Goal: Information Seeking & Learning: Learn about a topic

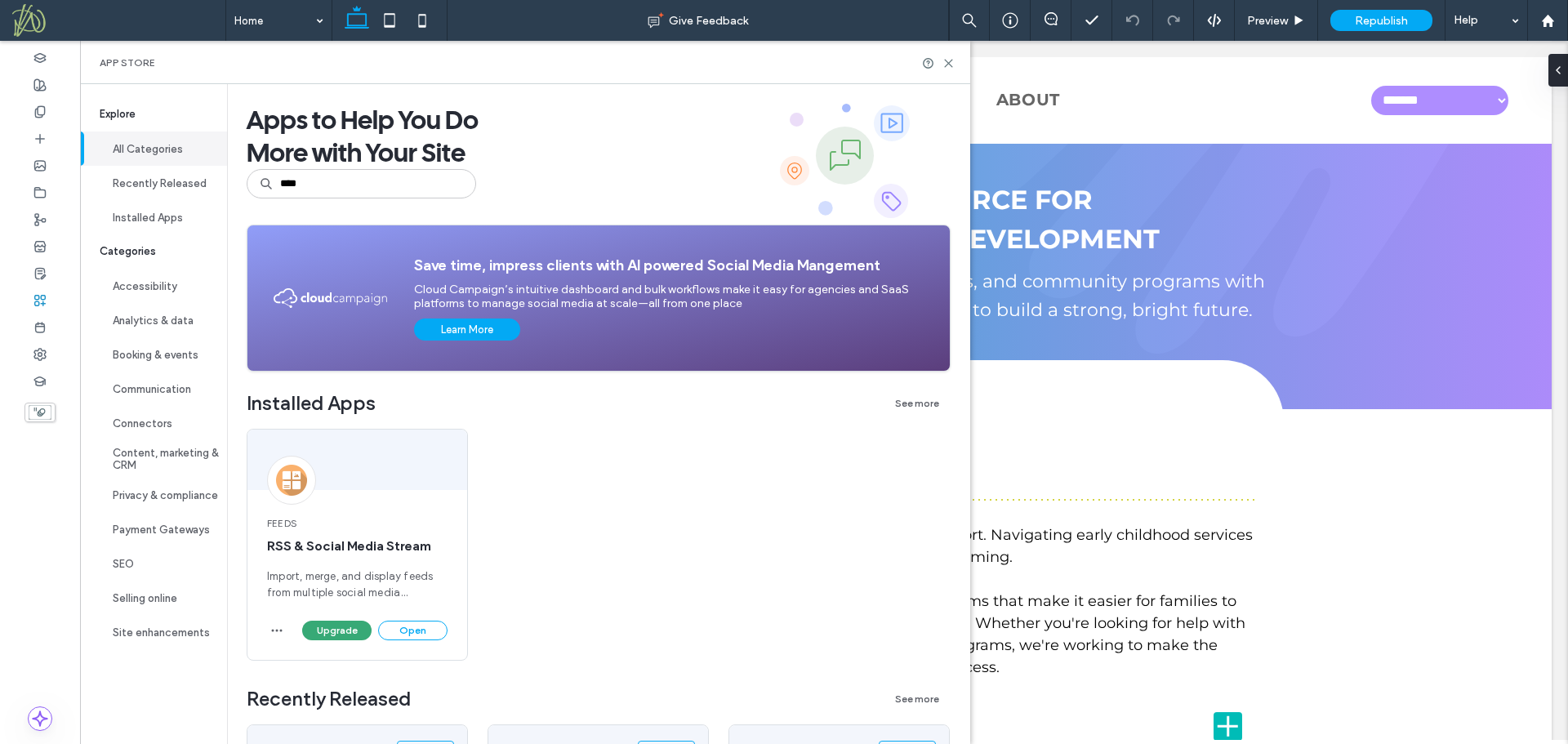
type input "****"
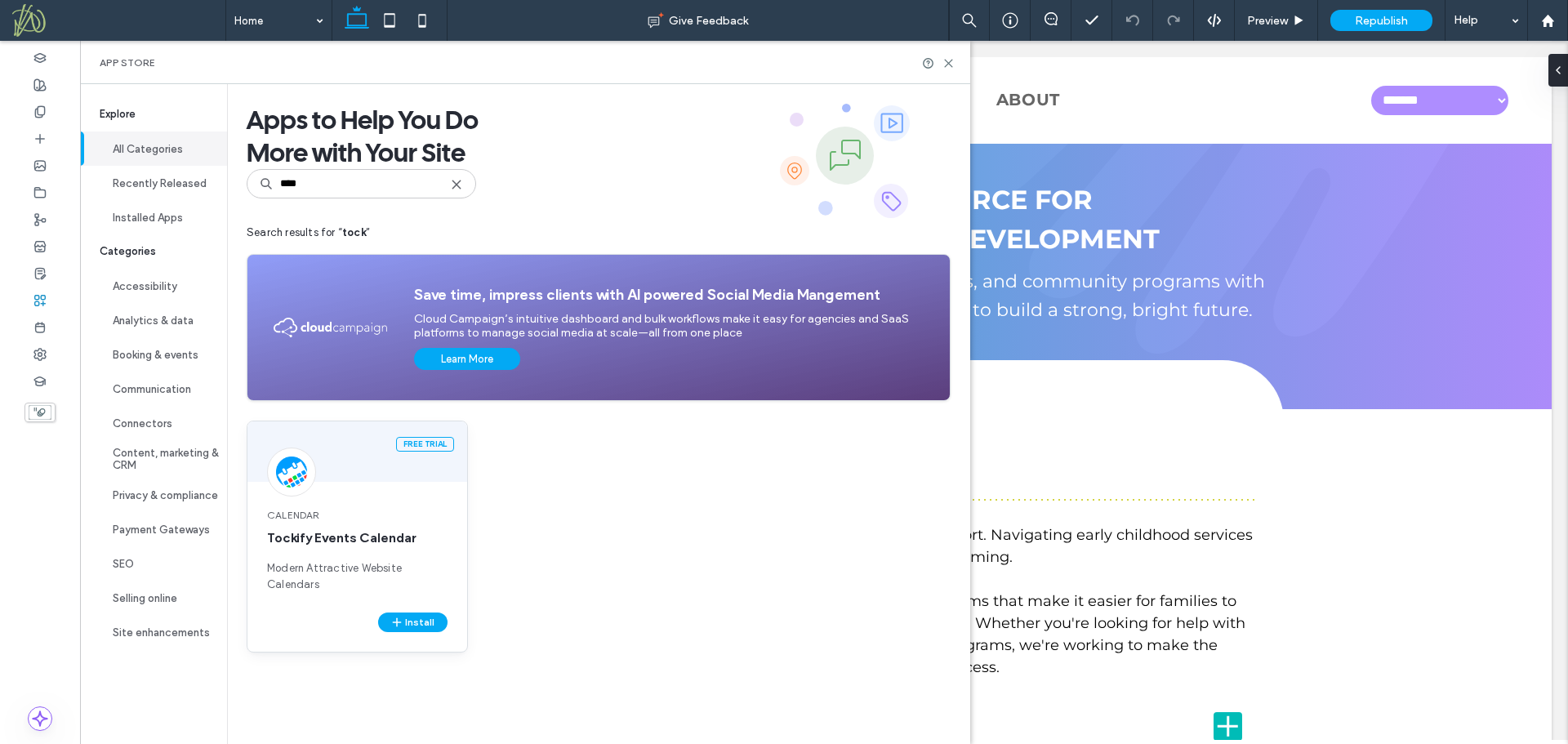
click at [354, 460] on div "Free trial" at bounding box center [358, 452] width 220 height 61
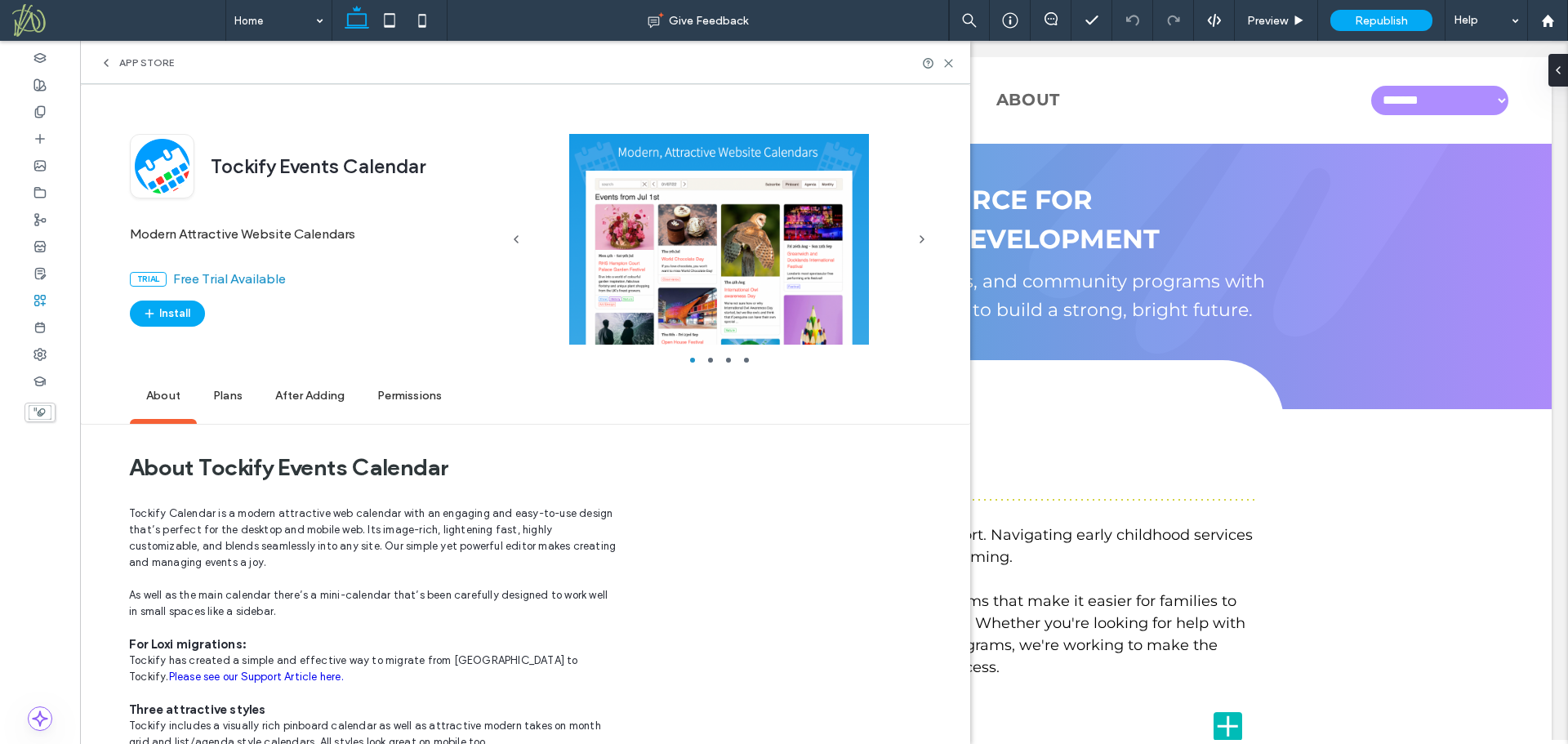
click at [235, 395] on span "Plans" at bounding box center [228, 396] width 62 height 45
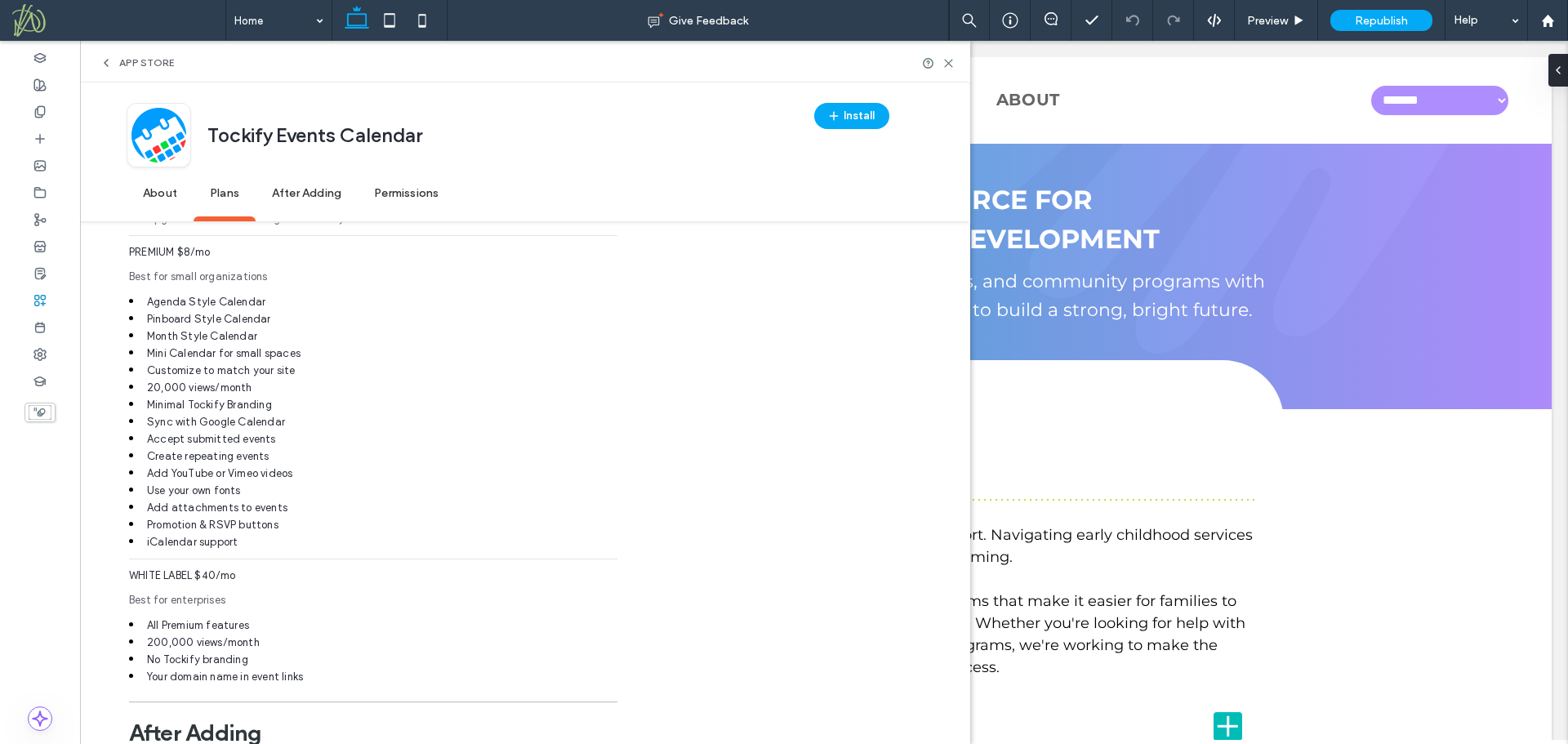
scroll to position [1387, 0]
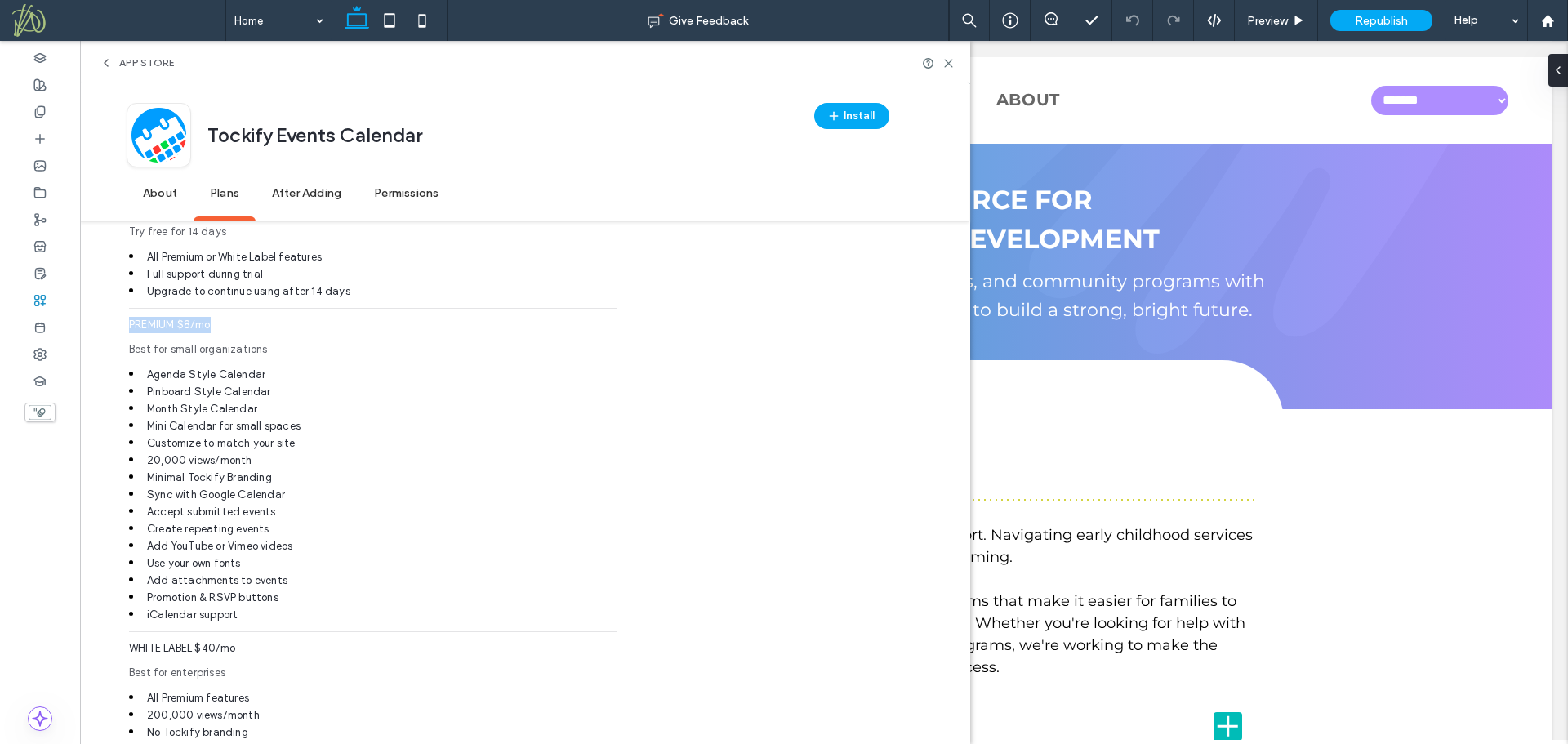
drag, startPoint x: 215, startPoint y: 329, endPoint x: 129, endPoint y: 327, distance: 86.0
click at [129, 327] on span "PREMIUM $8/mo" at bounding box center [373, 329] width 488 height 25
copy span "PREMIUM $8/mo"
drag, startPoint x: 271, startPoint y: 133, endPoint x: 208, endPoint y: 126, distance: 63.4
click at [208, 126] on span "Tockify Events Calendar" at bounding box center [315, 137] width 215 height 28
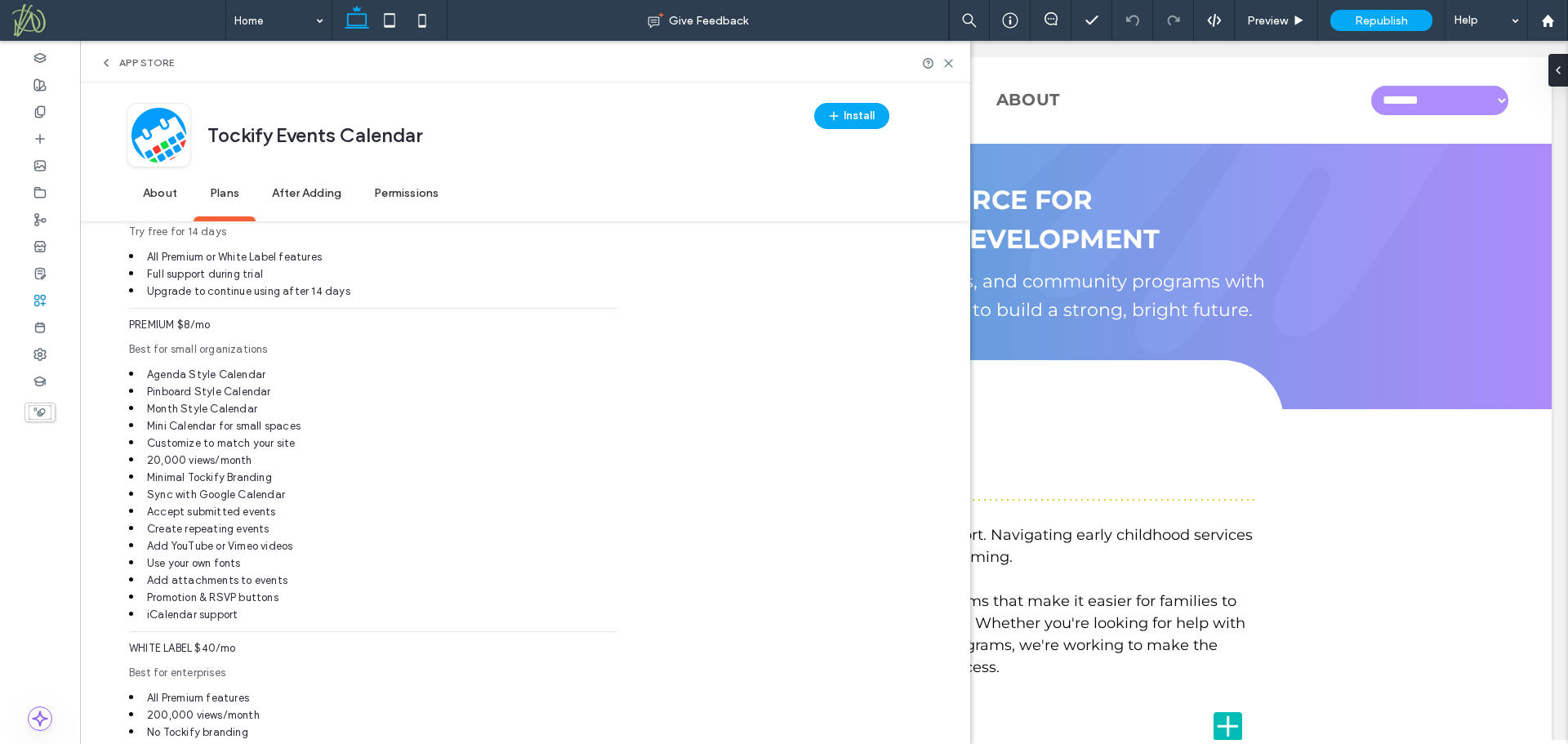
click at [158, 62] on span "App Store" at bounding box center [146, 63] width 55 height 13
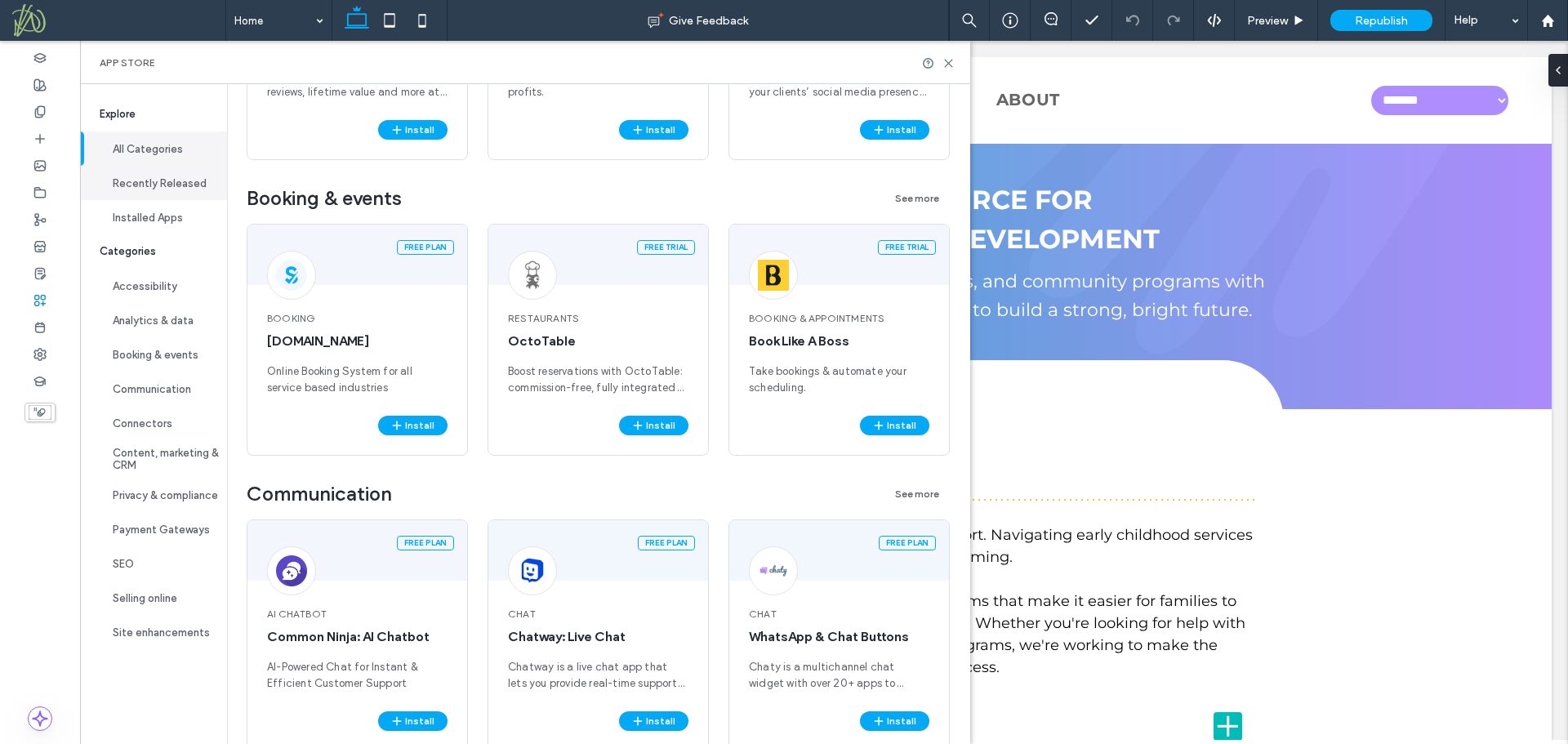
scroll to position [0, 0]
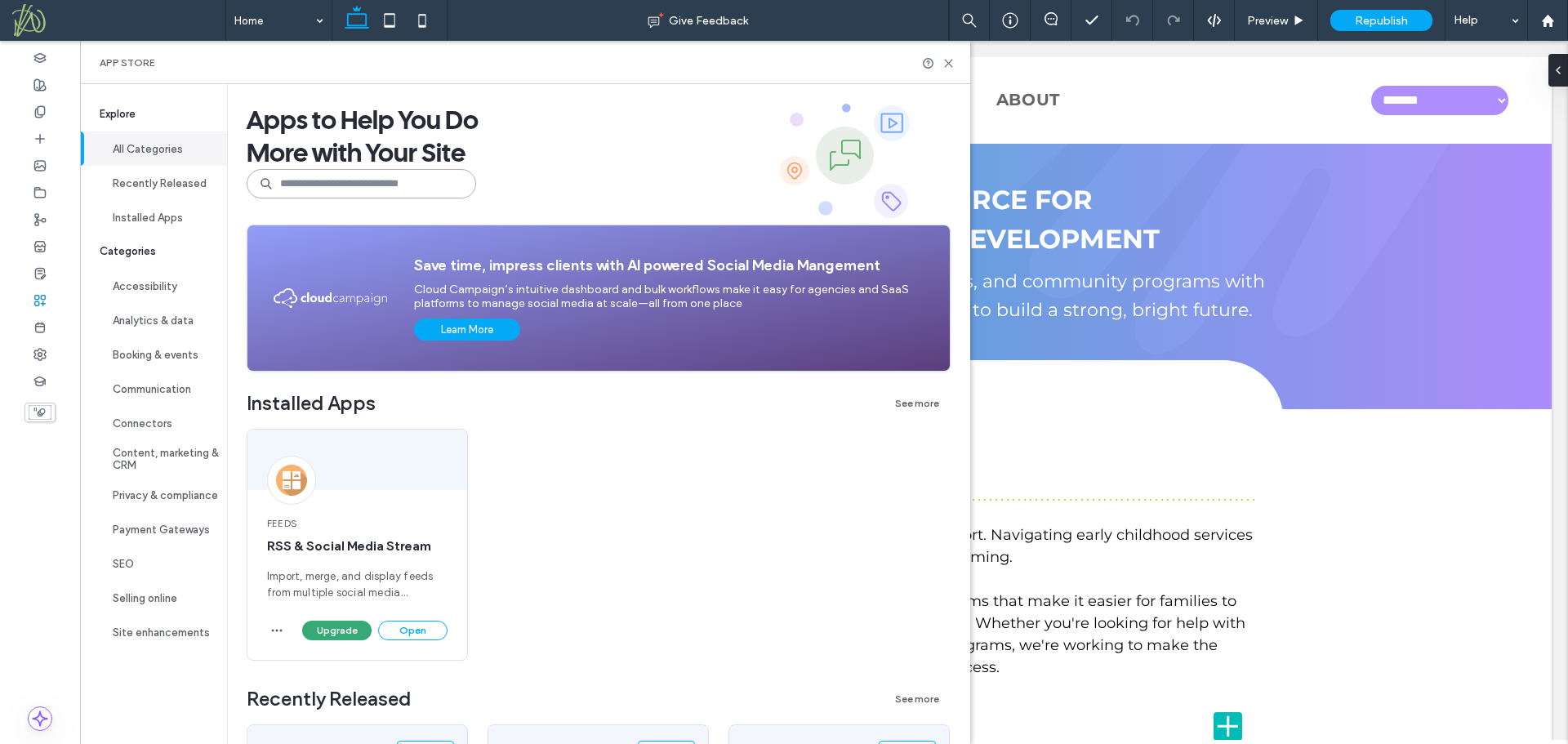
click at [344, 187] on input at bounding box center [362, 184] width 230 height 30
type input "********"
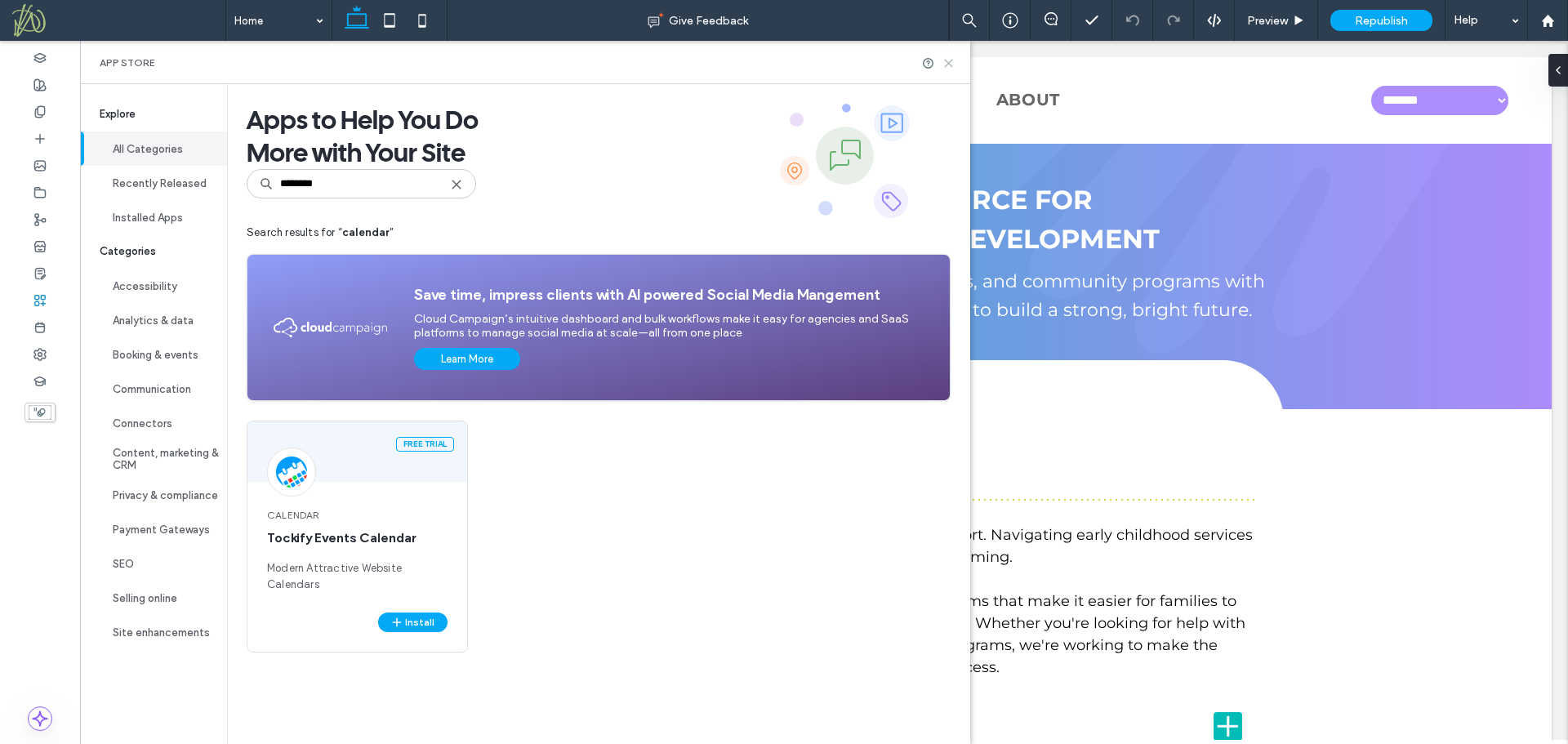
click at [949, 64] on use at bounding box center [949, 63] width 7 height 7
